Goal: Transaction & Acquisition: Subscribe to service/newsletter

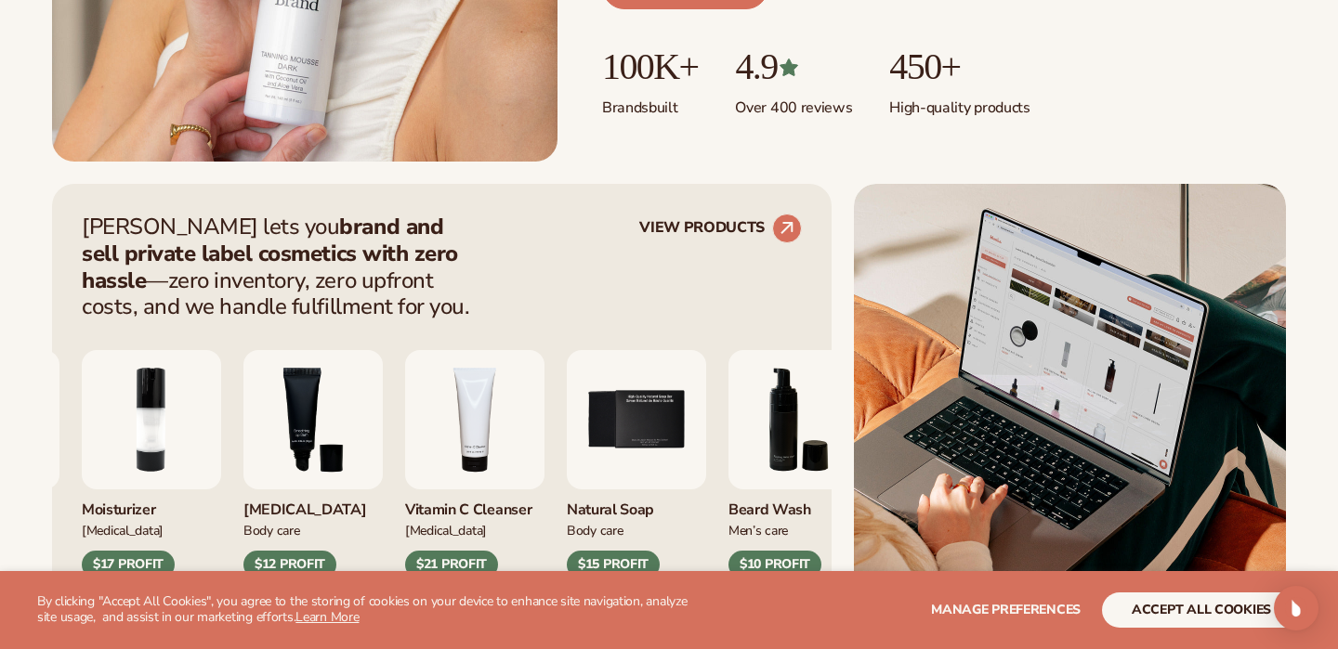
scroll to position [600, 0]
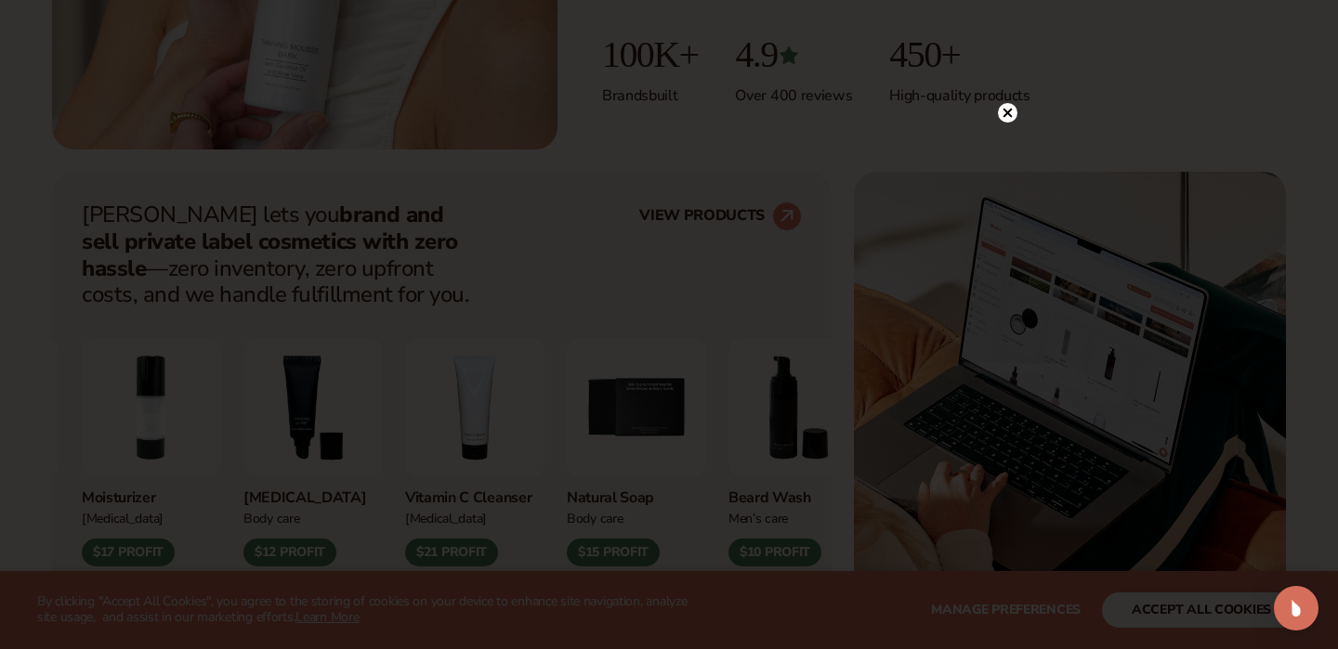
click at [1006, 112] on icon at bounding box center [1007, 113] width 9 height 9
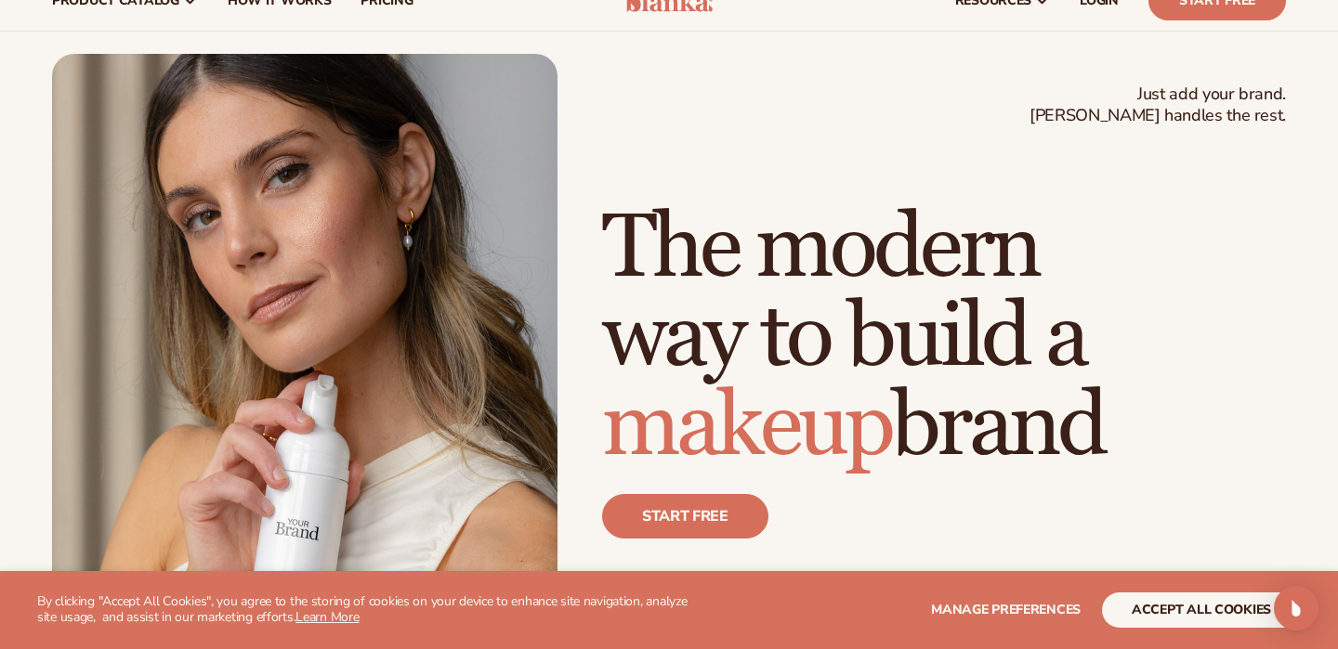
scroll to position [0, 0]
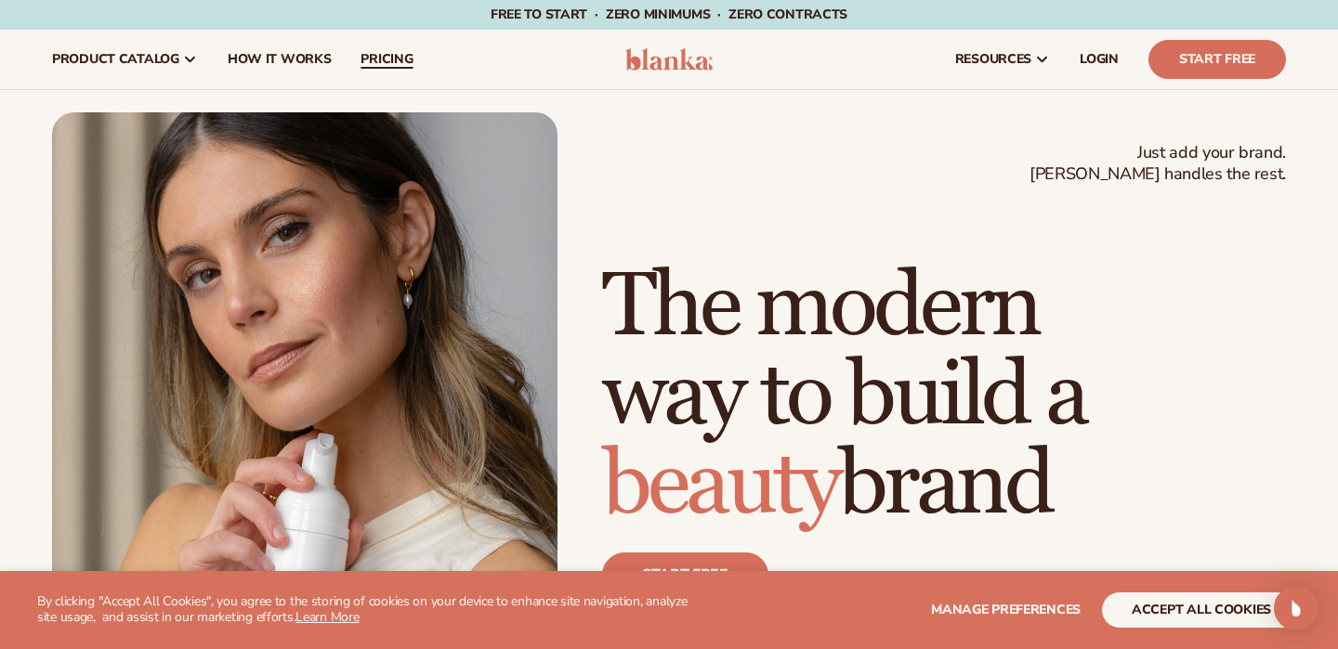
click at [395, 57] on span "pricing" at bounding box center [387, 59] width 52 height 15
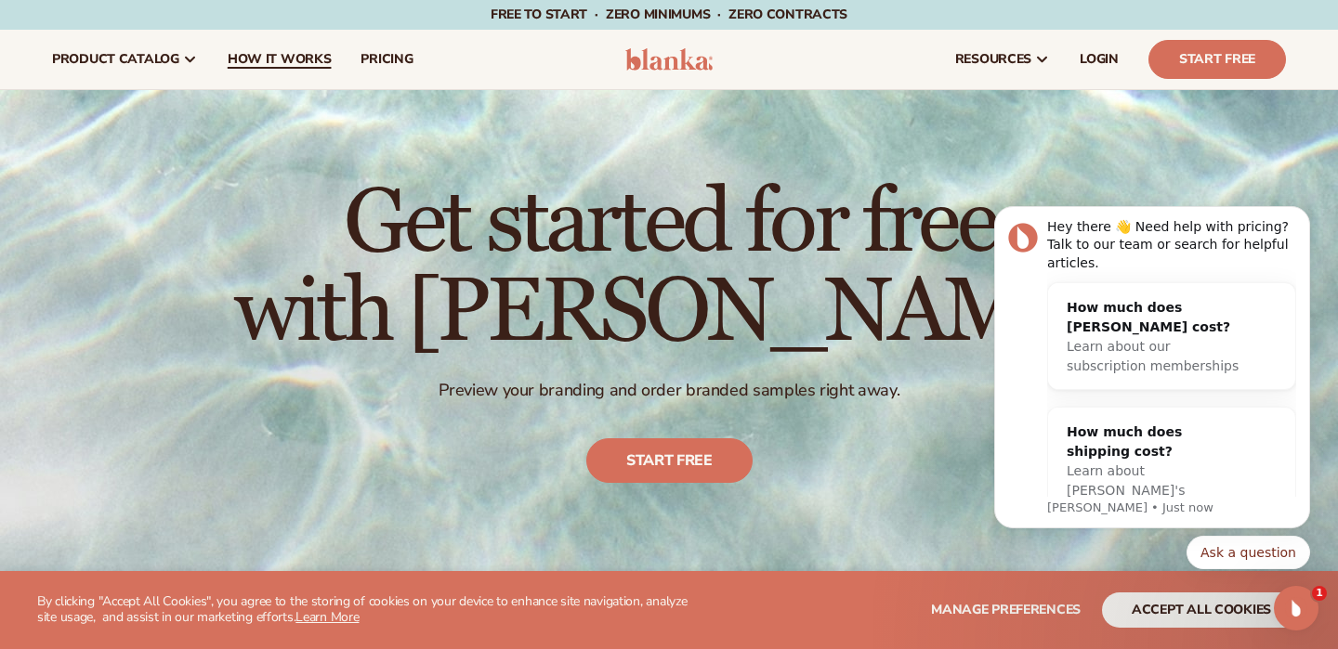
click at [245, 60] on span "How It Works" at bounding box center [280, 59] width 104 height 15
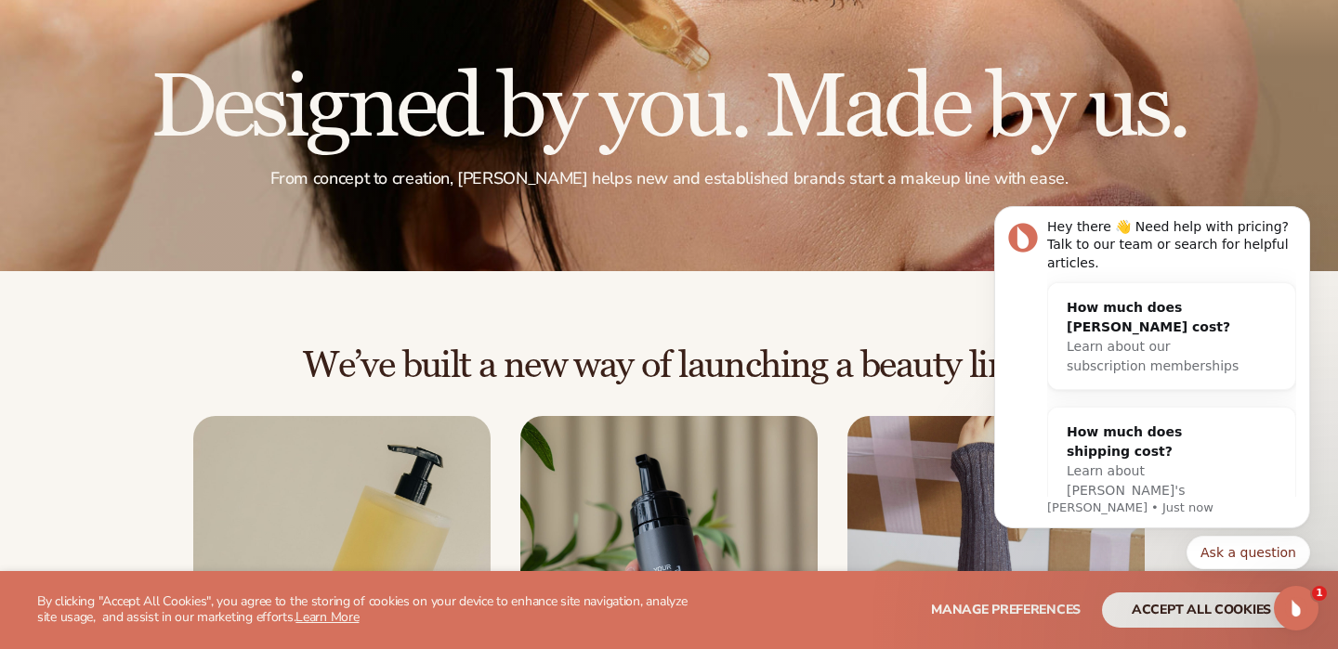
scroll to position [302, 0]
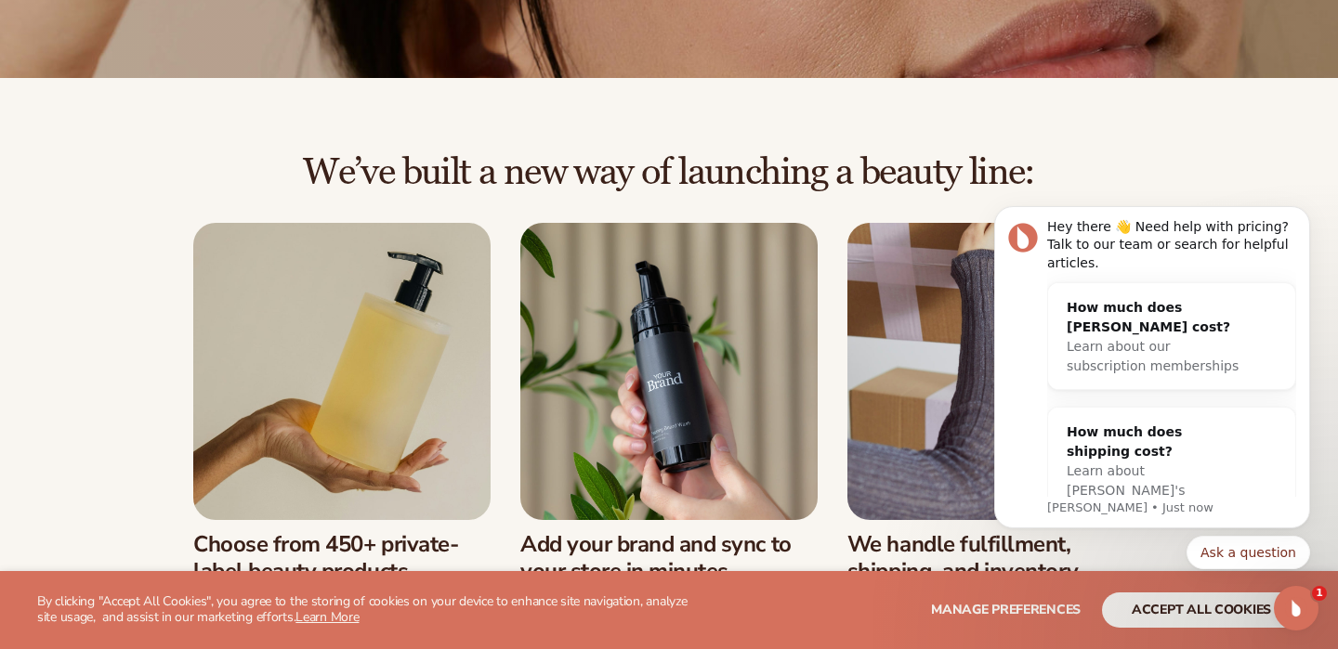
click at [1199, 134] on div "We’ve built a new way of launching a beauty line: Choose from 450+ private-labe…" at bounding box center [669, 389] width 1338 height 623
click at [1295, 219] on button "Dismiss notification" at bounding box center [1304, 212] width 24 height 24
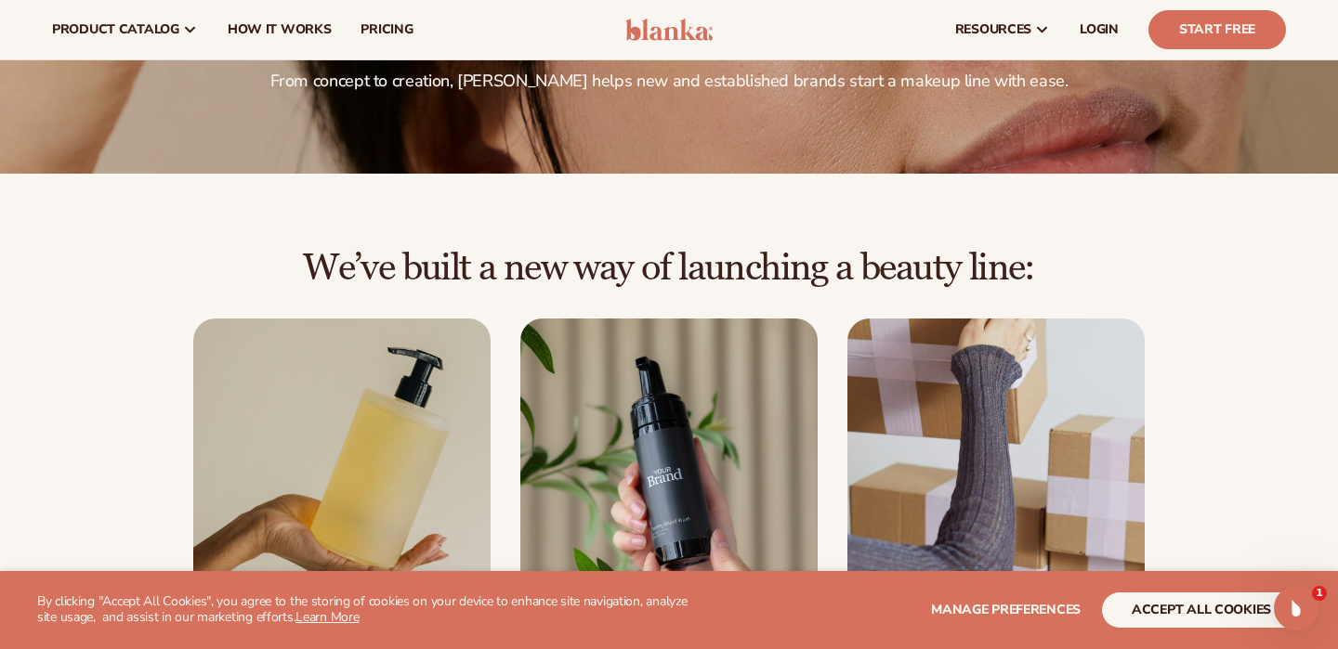
scroll to position [0, 0]
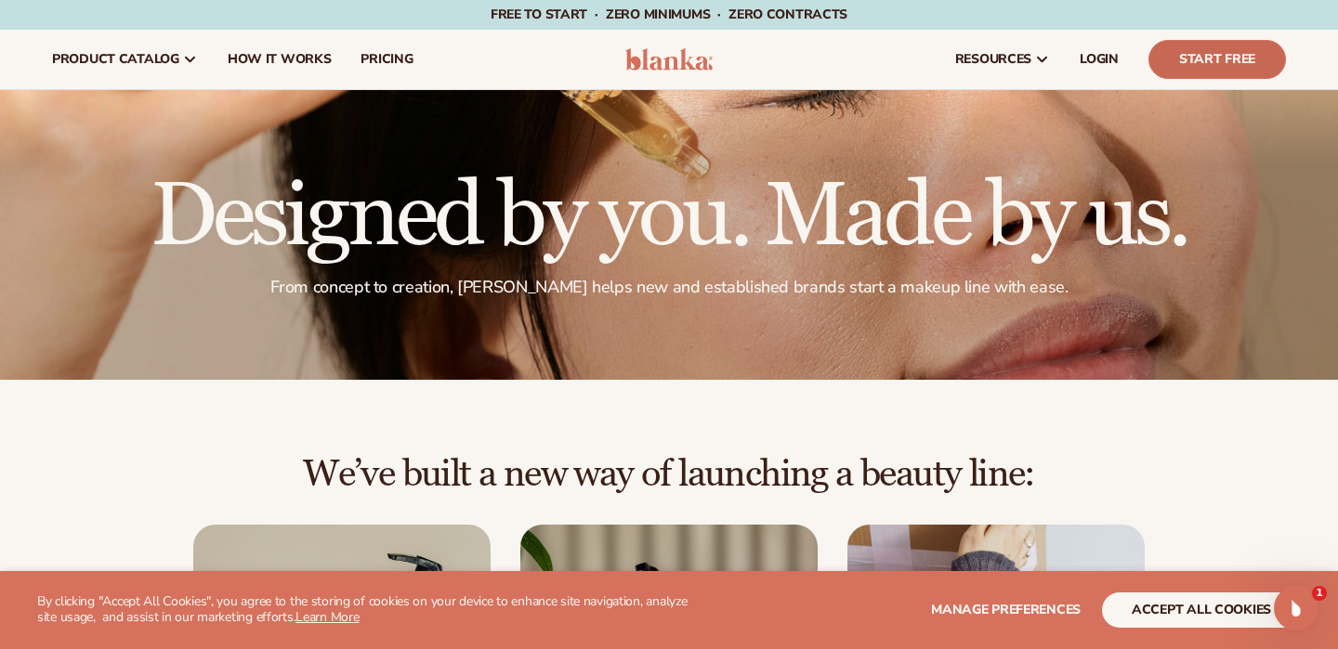
click at [1196, 57] on link "Start Free" at bounding box center [1217, 59] width 138 height 39
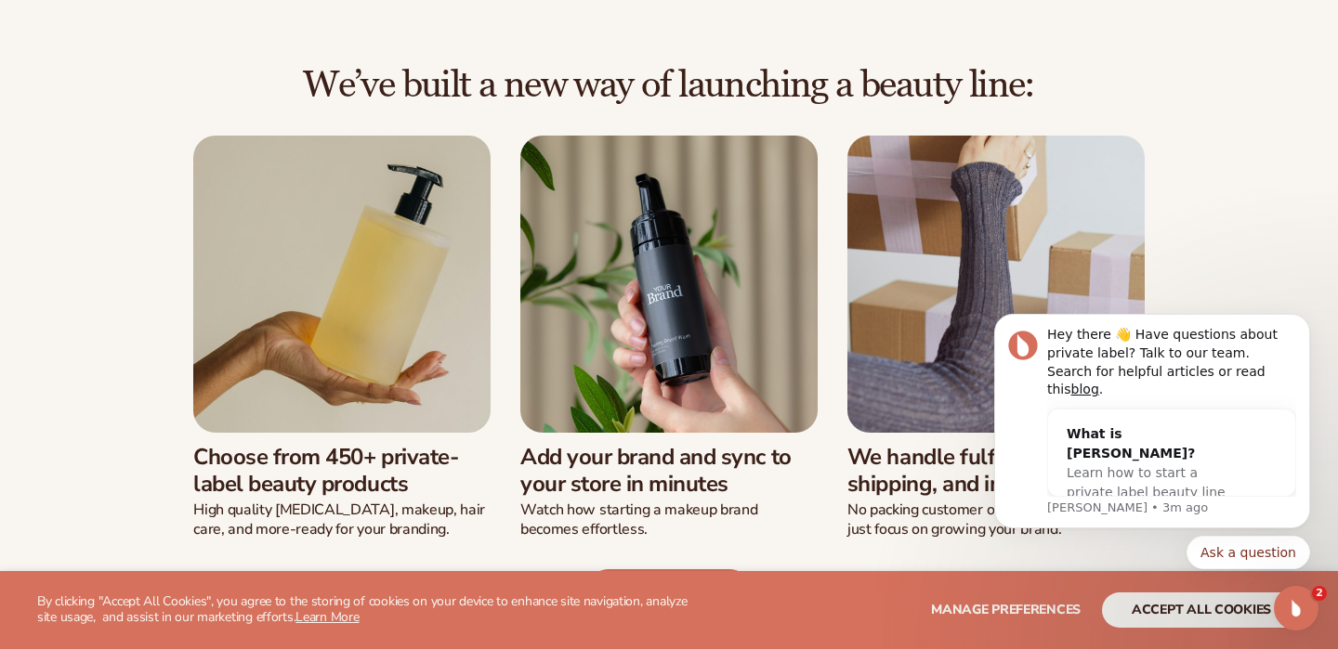
scroll to position [502, 0]
